Goal: Transaction & Acquisition: Purchase product/service

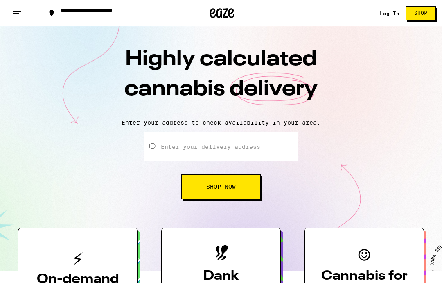
click at [380, 19] on div "**********" at bounding box center [221, 13] width 442 height 26
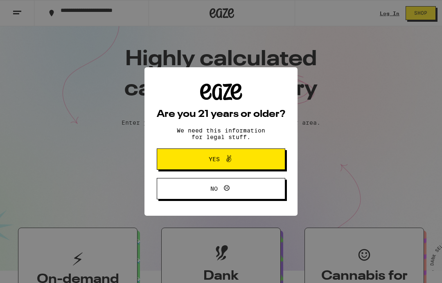
click at [204, 161] on span "Yes" at bounding box center [221, 159] width 62 height 11
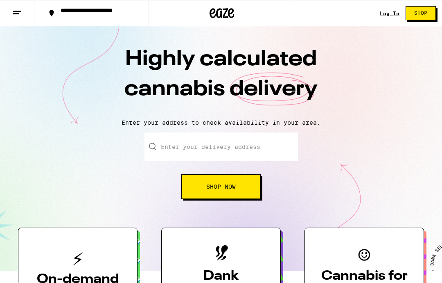
click at [382, 20] on div "Log In Shop" at bounding box center [411, 13] width 62 height 26
click at [383, 14] on link "Log In" at bounding box center [390, 13] width 20 height 5
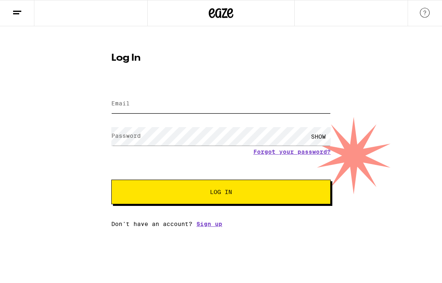
click at [128, 111] on input "Email" at bounding box center [221, 104] width 220 height 18
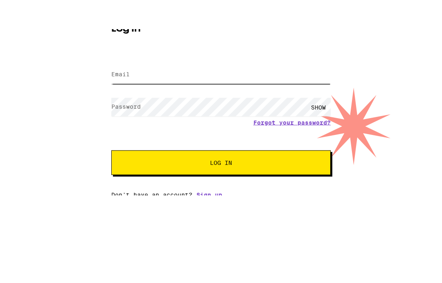
type input "[DEMOGRAPHIC_DATA][DOMAIN_NAME]"
click at [221, 179] on button "Log In" at bounding box center [221, 191] width 220 height 25
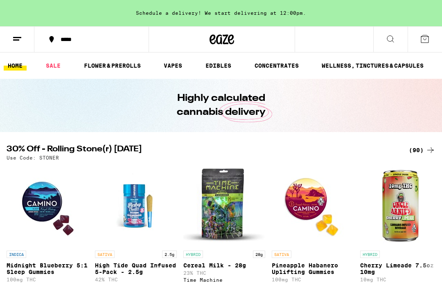
click at [425, 52] on button at bounding box center [425, 39] width 34 height 25
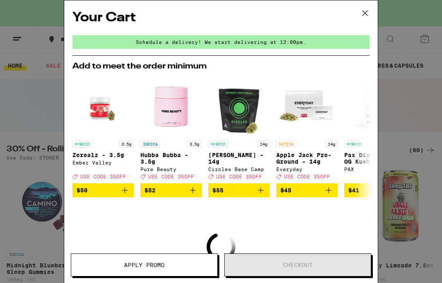
click at [362, 7] on icon at bounding box center [365, 13] width 12 height 12
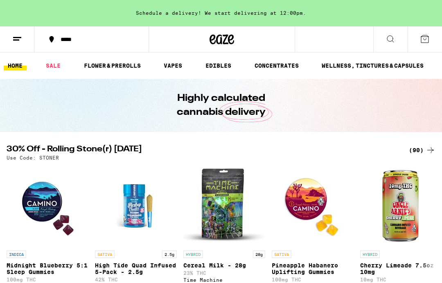
click at [11, 37] on button at bounding box center [17, 40] width 34 height 26
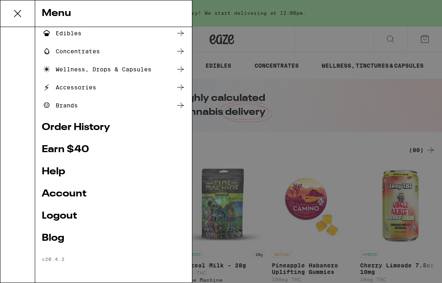
scroll to position [94, 0]
click at [52, 194] on link "Account" at bounding box center [114, 194] width 144 height 10
